Goal: Check status: Check status

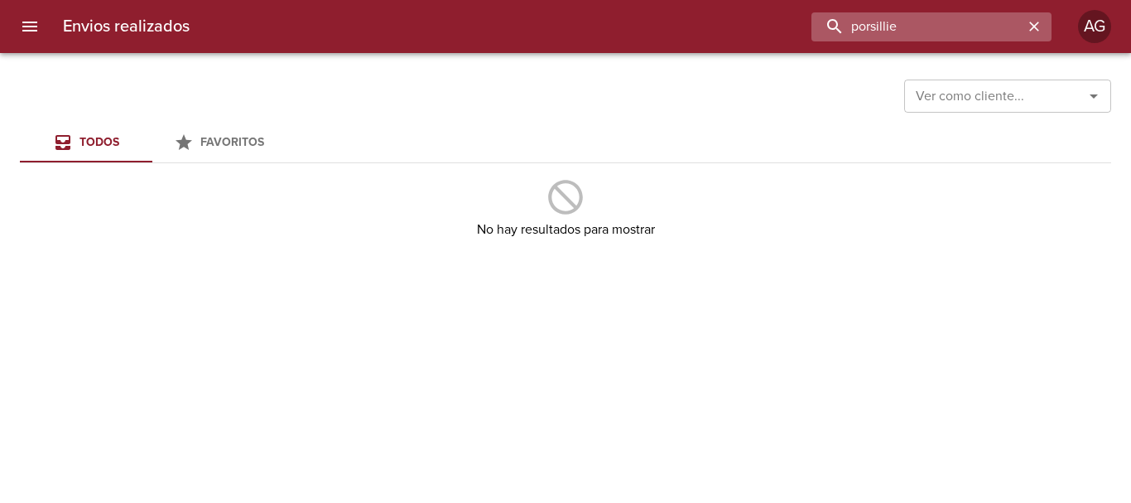
click at [879, 26] on input "porsillie" at bounding box center [917, 26] width 212 height 29
type input "porcillie"
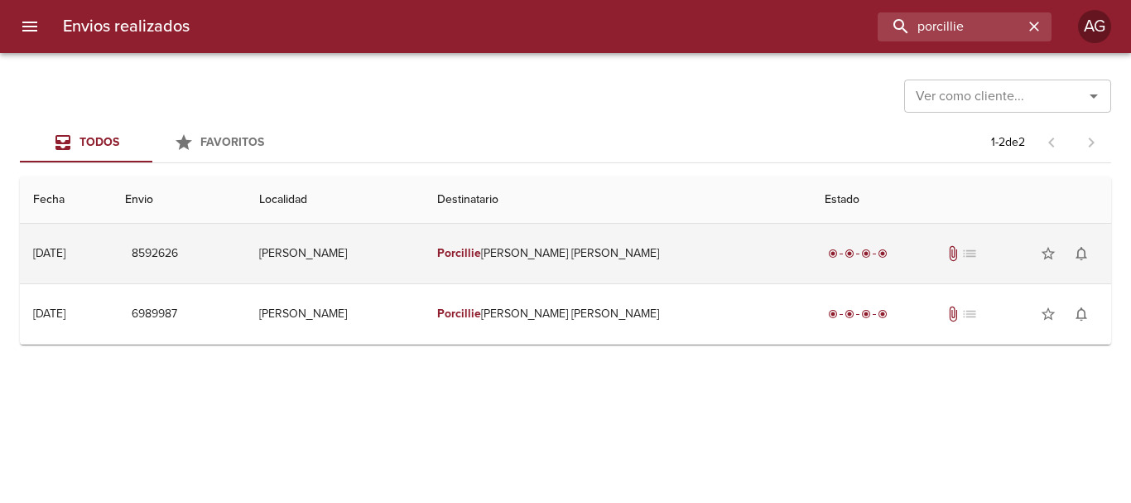
click at [424, 273] on td "[PERSON_NAME]" at bounding box center [335, 254] width 178 height 60
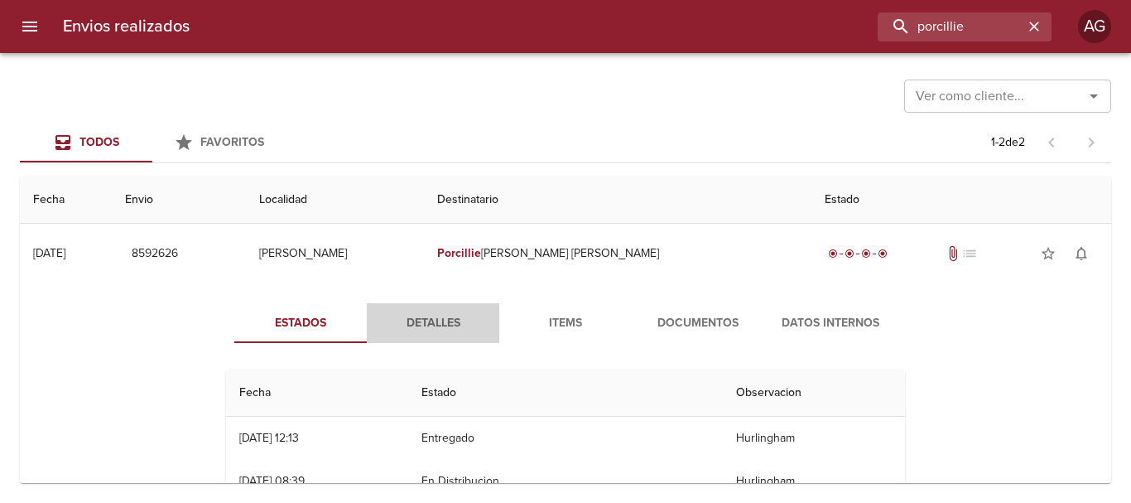
click at [451, 322] on span "Detalles" at bounding box center [433, 323] width 113 height 21
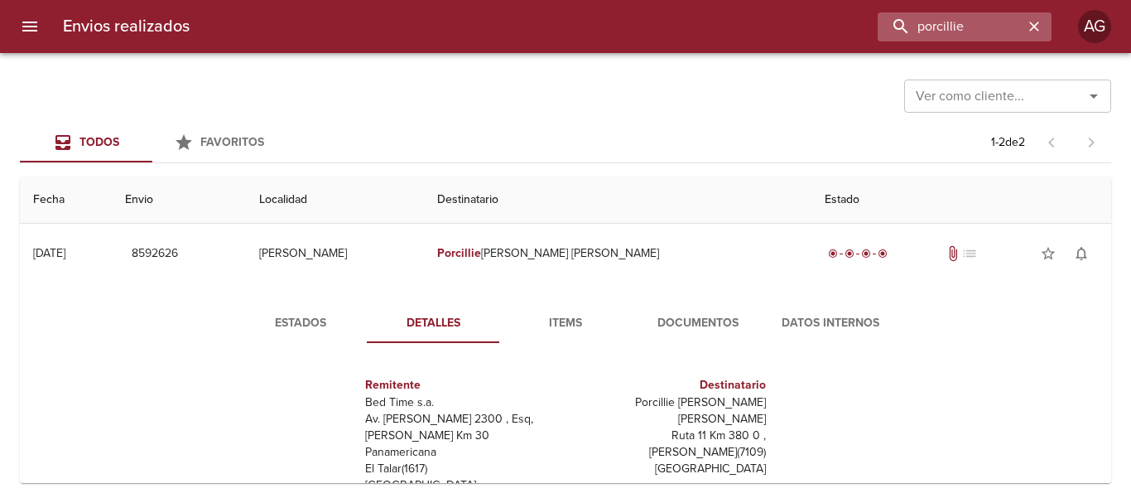
click at [1034, 26] on icon "button" at bounding box center [1034, 27] width 10 height 10
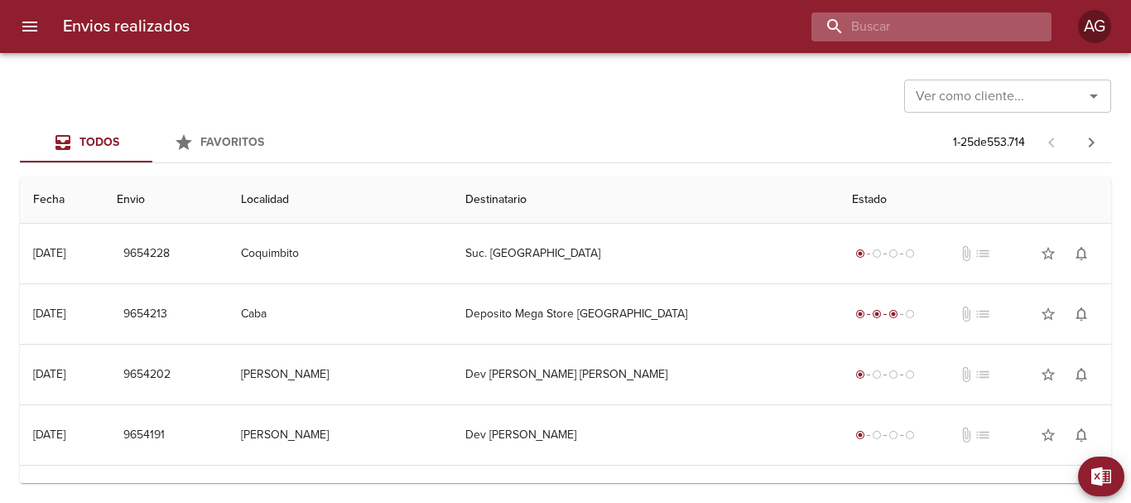
click at [954, 29] on input "buscar" at bounding box center [917, 26] width 212 height 29
paste input "50716"
type input "50716"
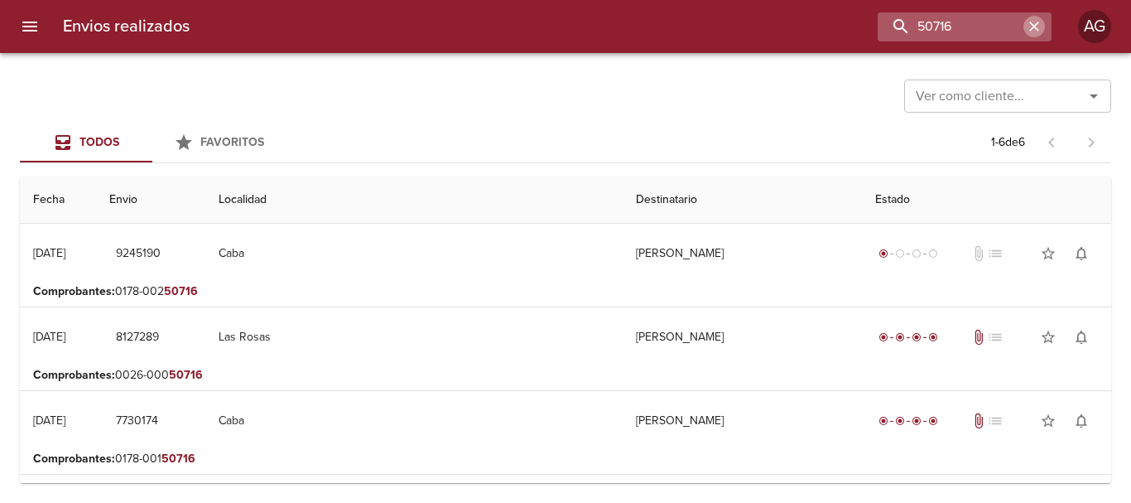
click at [1032, 17] on button "button" at bounding box center [1034, 27] width 22 height 22
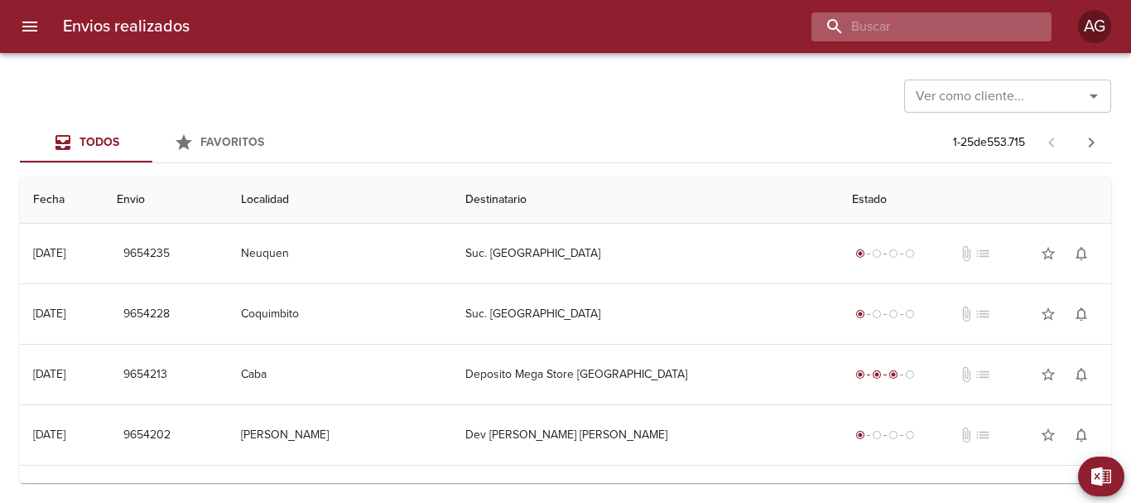
click at [929, 30] on input "buscar" at bounding box center [917, 26] width 212 height 29
type input "porcillie"
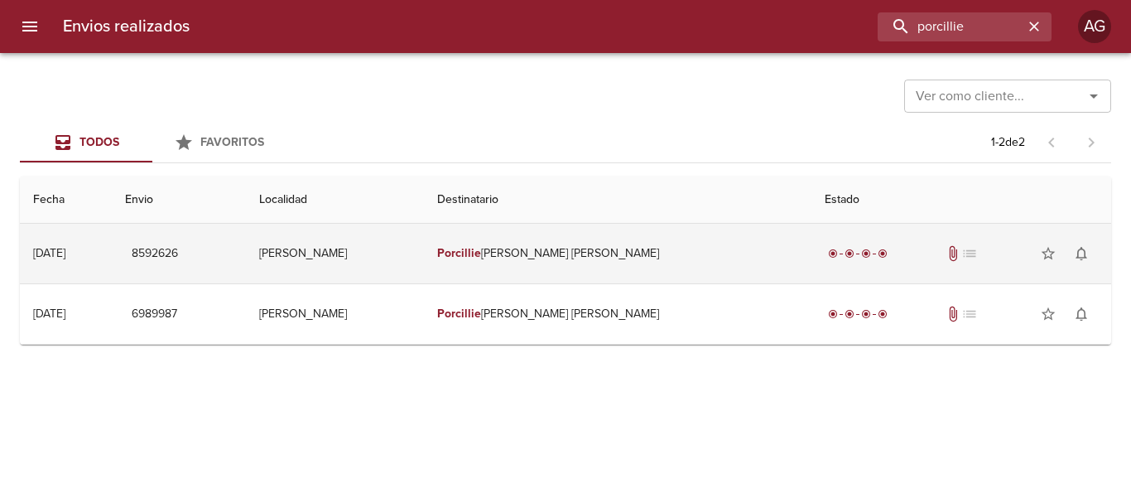
click at [424, 257] on td "[PERSON_NAME]" at bounding box center [335, 254] width 178 height 60
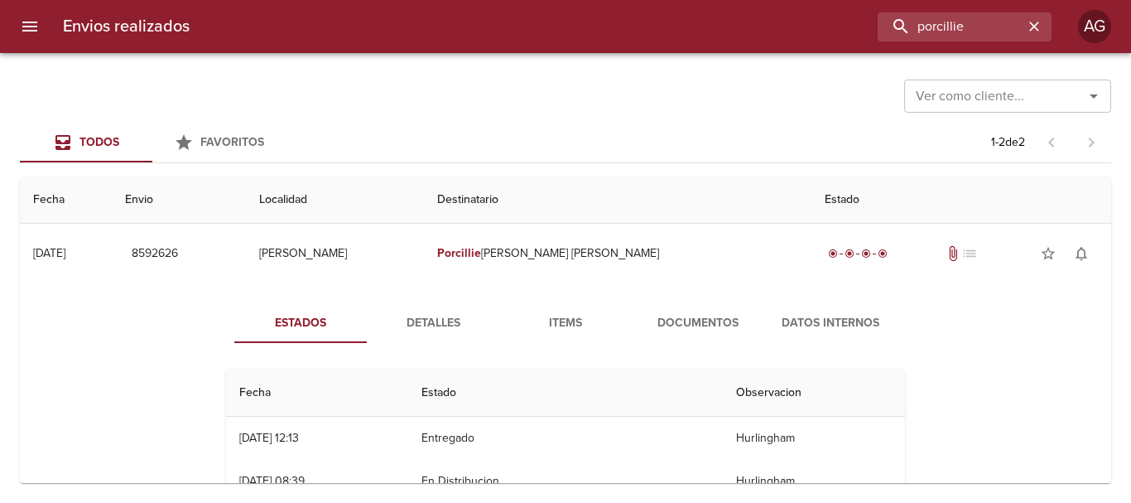
click at [442, 331] on span "Detalles" at bounding box center [433, 323] width 113 height 21
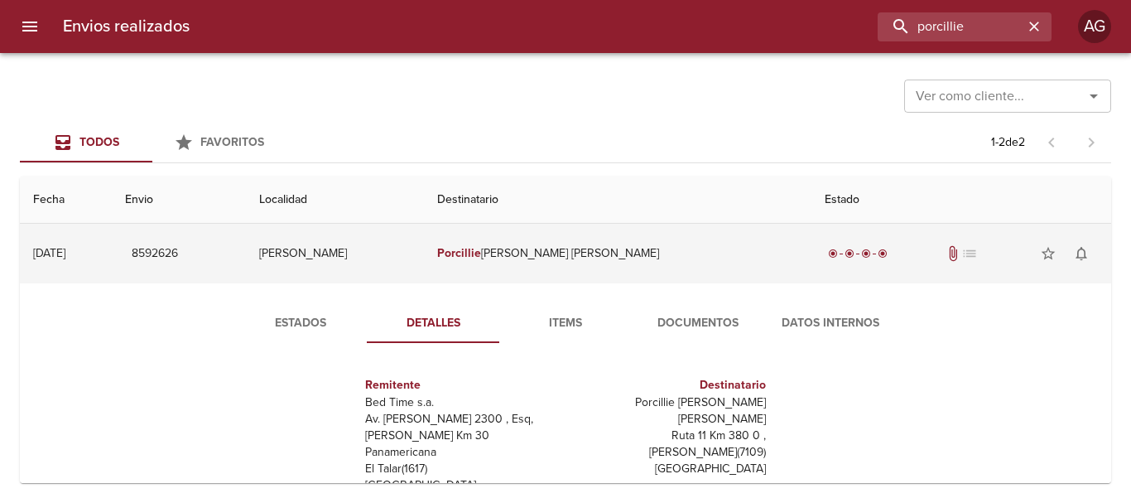
click at [575, 253] on td "Porcillie [PERSON_NAME] [PERSON_NAME]" at bounding box center [618, 254] width 388 height 60
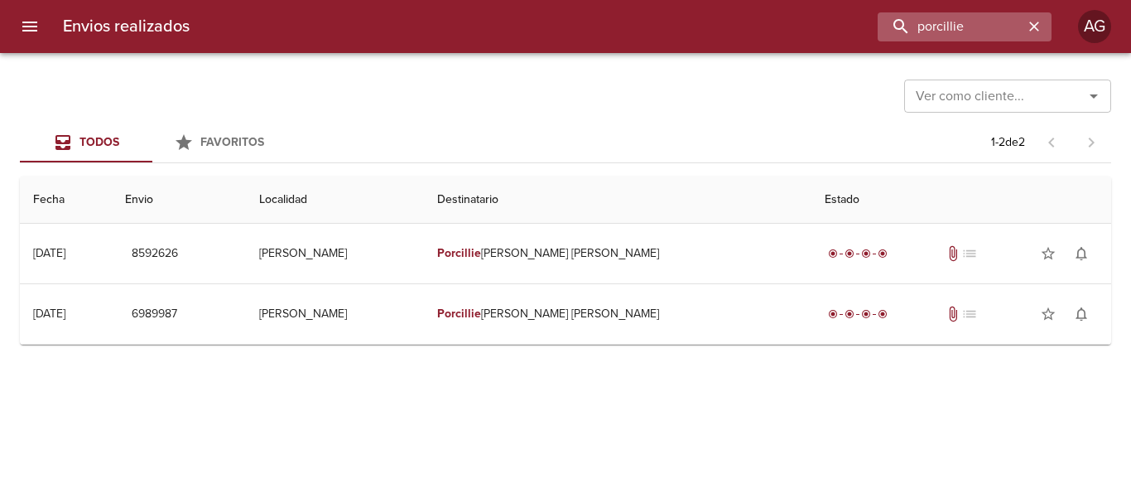
click at [1037, 23] on icon "button" at bounding box center [1034, 27] width 10 height 10
